Goal: Task Accomplishment & Management: Manage account settings

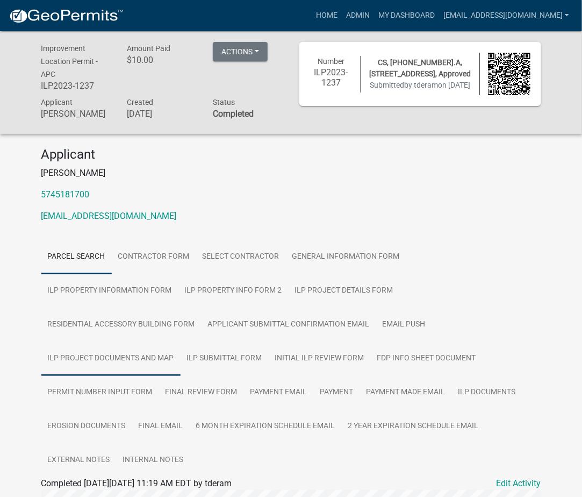
click at [181, 341] on link "ILP Project Documents and Map" at bounding box center [110, 358] width 139 height 34
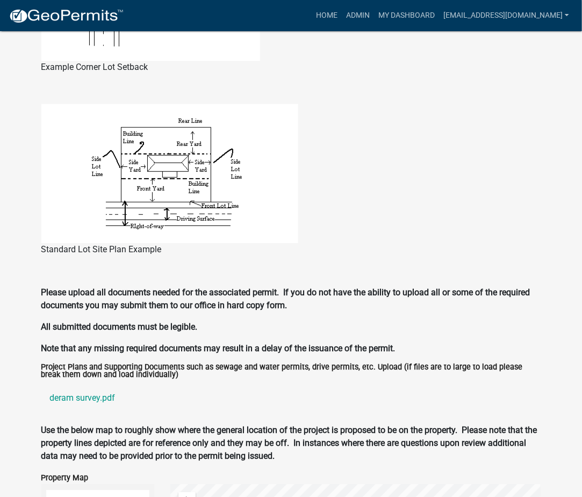
scroll to position [956, 0]
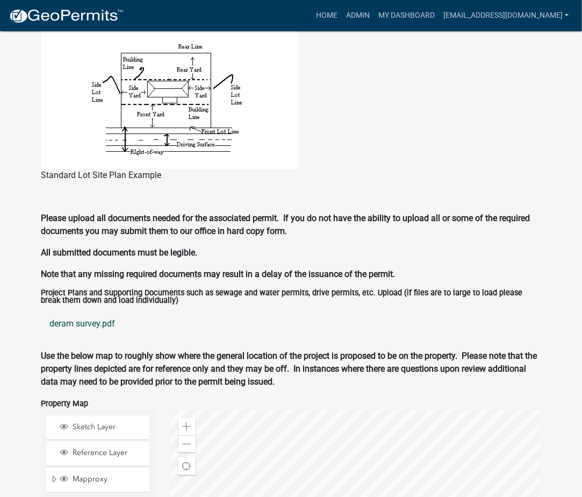
click at [70, 311] on link "deram survey.pdf" at bounding box center [291, 324] width 500 height 26
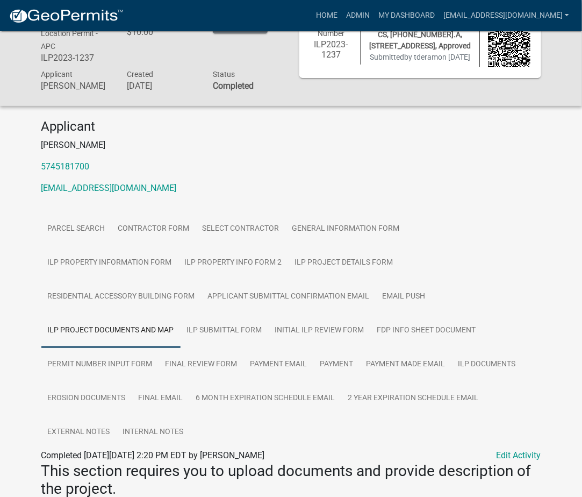
scroll to position [0, 0]
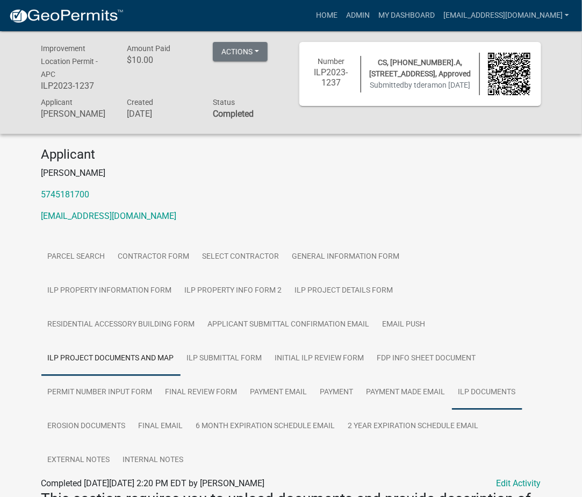
click at [452, 395] on link "ILP Documents" at bounding box center [487, 392] width 70 height 34
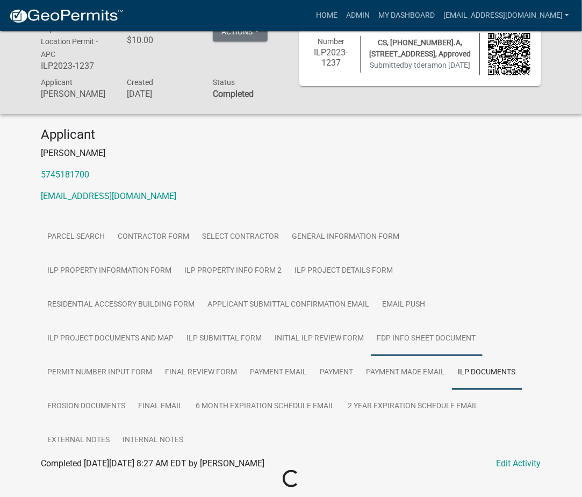
scroll to position [31, 0]
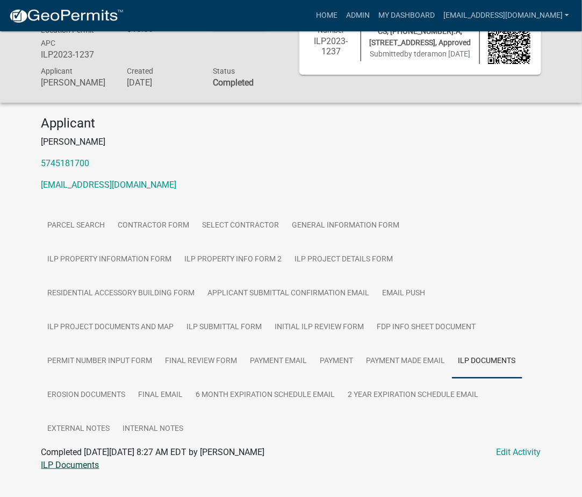
click at [66, 460] on link "ILP Documents" at bounding box center [70, 465] width 58 height 10
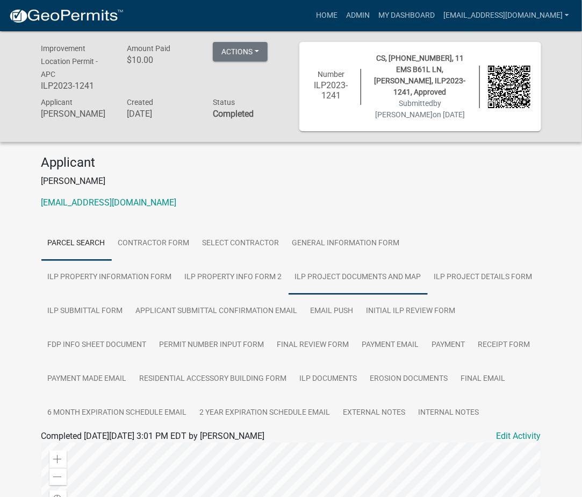
click at [289, 264] on link "ILP Project Documents and Map" at bounding box center [358, 277] width 139 height 34
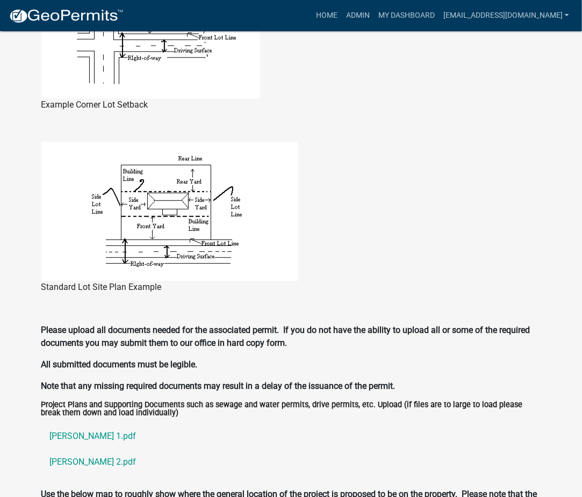
scroll to position [223, 0]
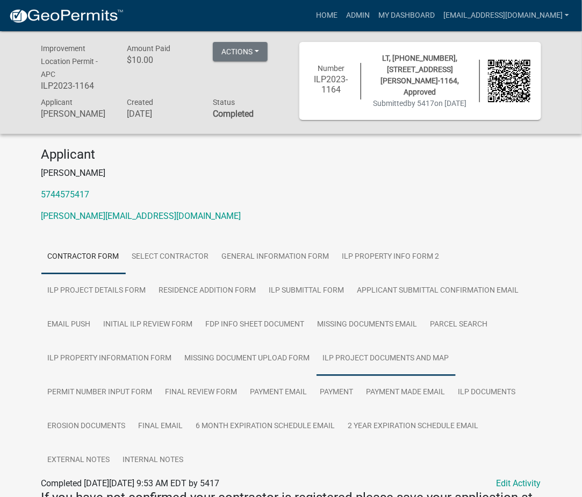
click at [383, 366] on link "ILP Project Documents and Map" at bounding box center [386, 358] width 139 height 34
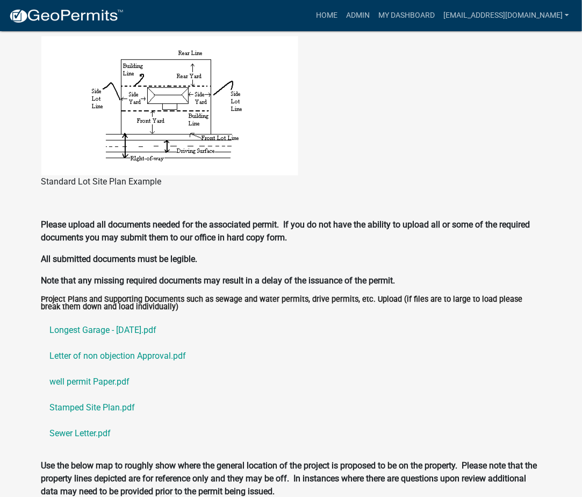
scroll to position [991, 0]
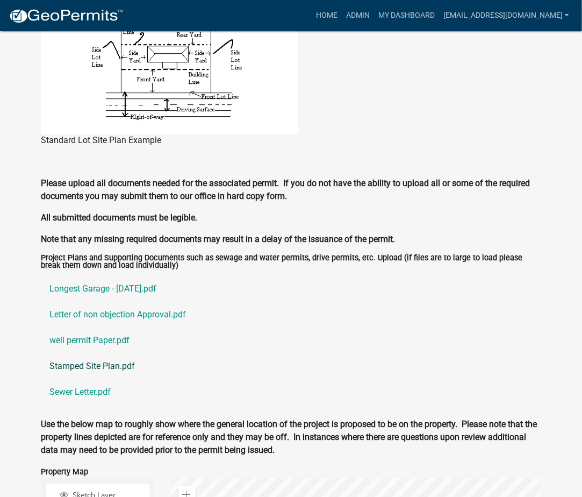
click at [79, 373] on link "Stamped Site Plan.pdf" at bounding box center [291, 366] width 500 height 26
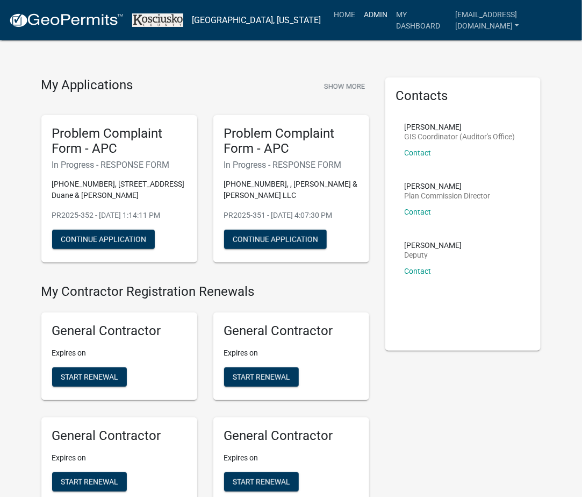
click at [392, 11] on link "Admin" at bounding box center [376, 14] width 32 height 20
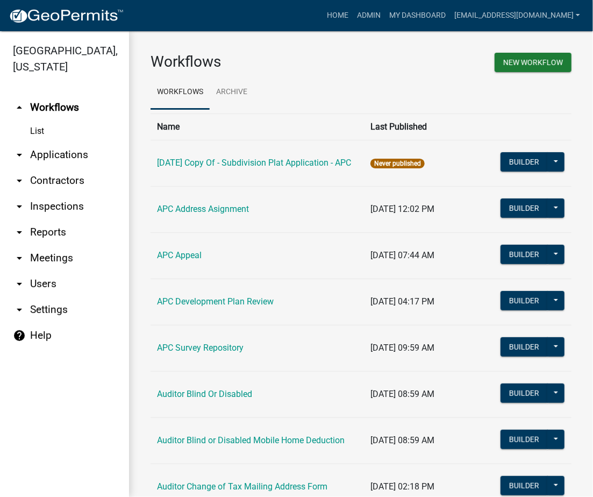
click at [67, 145] on link "arrow_drop_down Applications" at bounding box center [64, 155] width 129 height 26
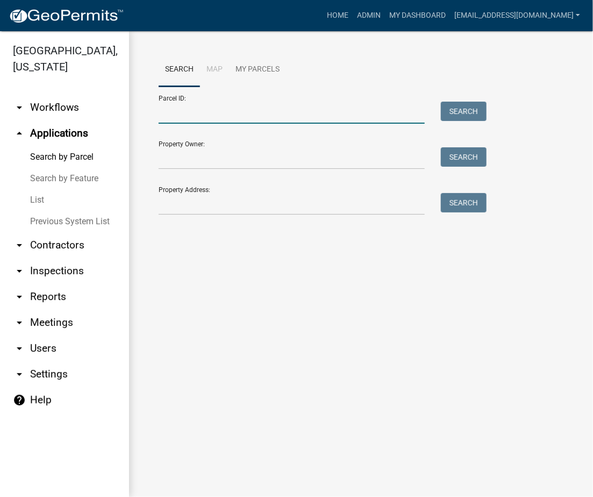
click at [230, 105] on input "Parcel ID:" at bounding box center [292, 113] width 266 height 22
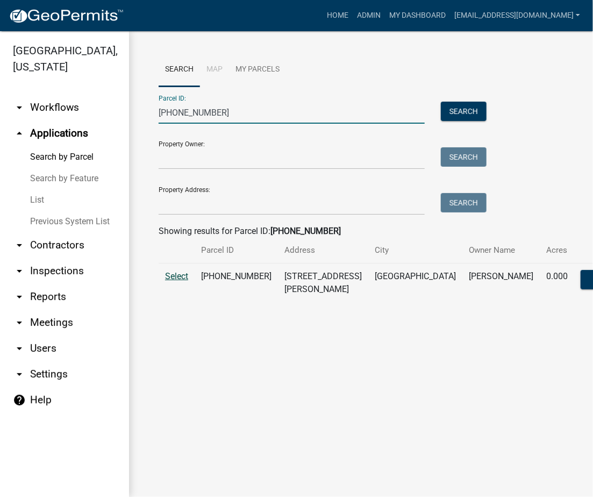
type input "[PHONE_NUMBER]"
click at [184, 275] on span "Select" at bounding box center [176, 276] width 23 height 10
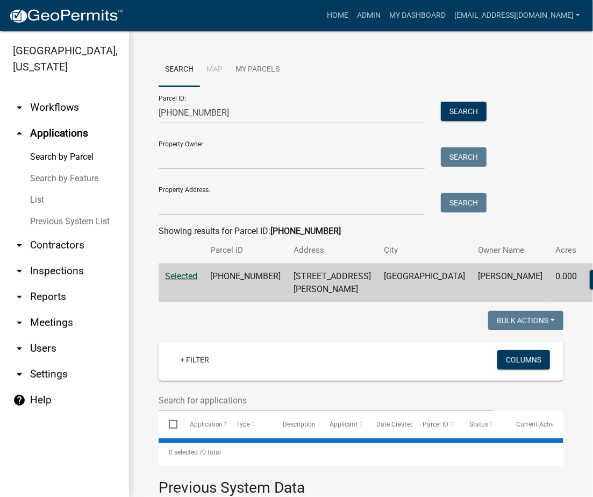
scroll to position [345, 0]
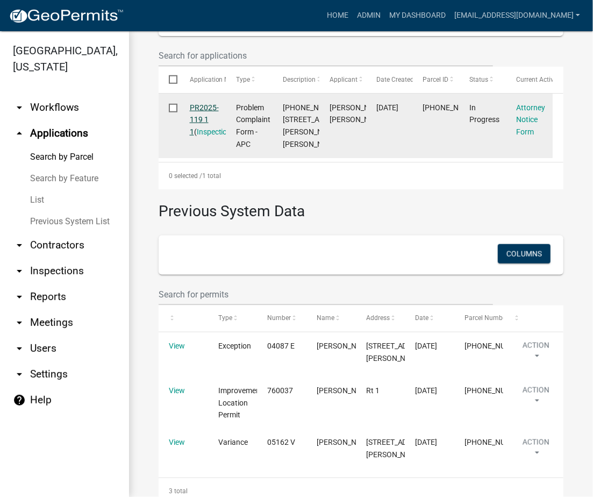
click at [206, 104] on link "PR2025-119 1 1" at bounding box center [204, 119] width 29 height 33
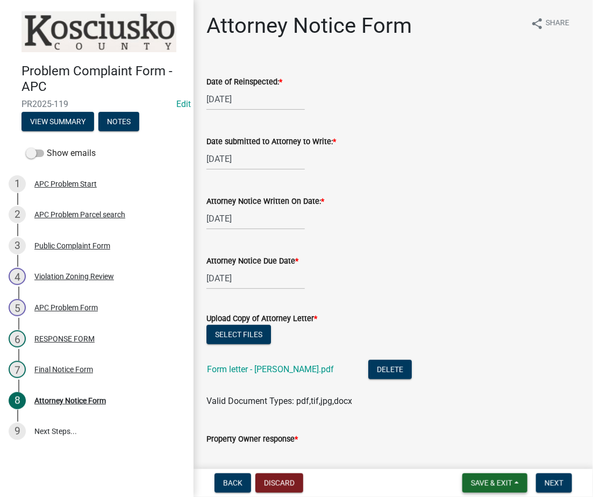
click at [493, 481] on span "Save & Exit" at bounding box center [491, 483] width 41 height 9
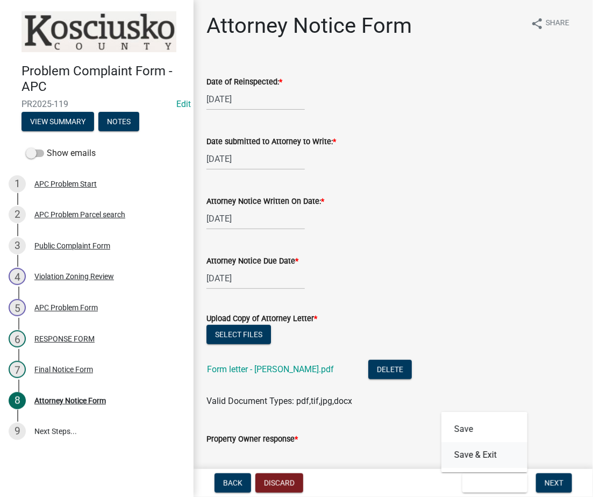
click at [491, 458] on button "Save & Exit" at bounding box center [485, 455] width 86 height 26
